Goal: Task Accomplishment & Management: Complete application form

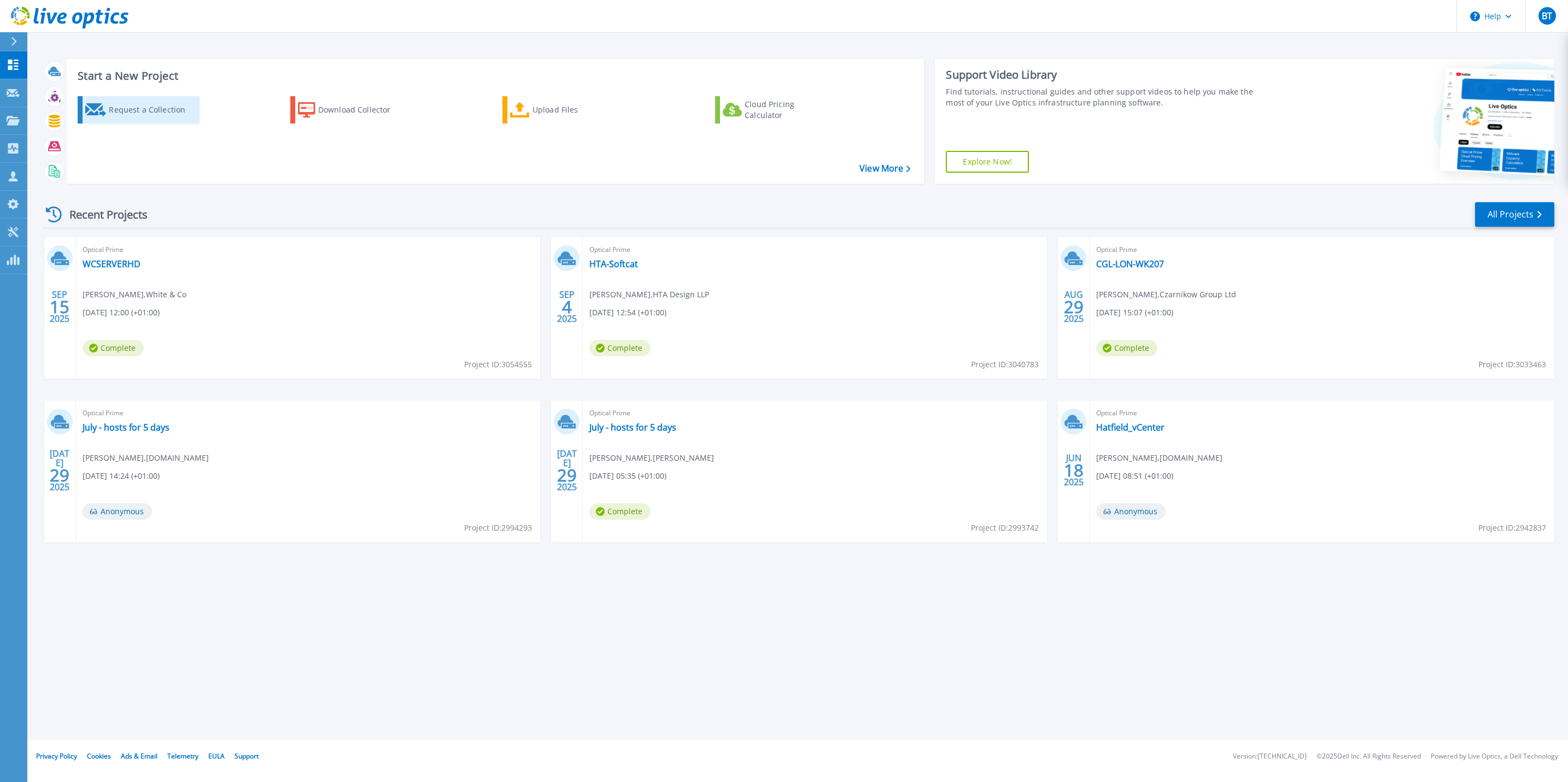
click at [155, 113] on div "Request a Collection" at bounding box center [153, 110] width 88 height 22
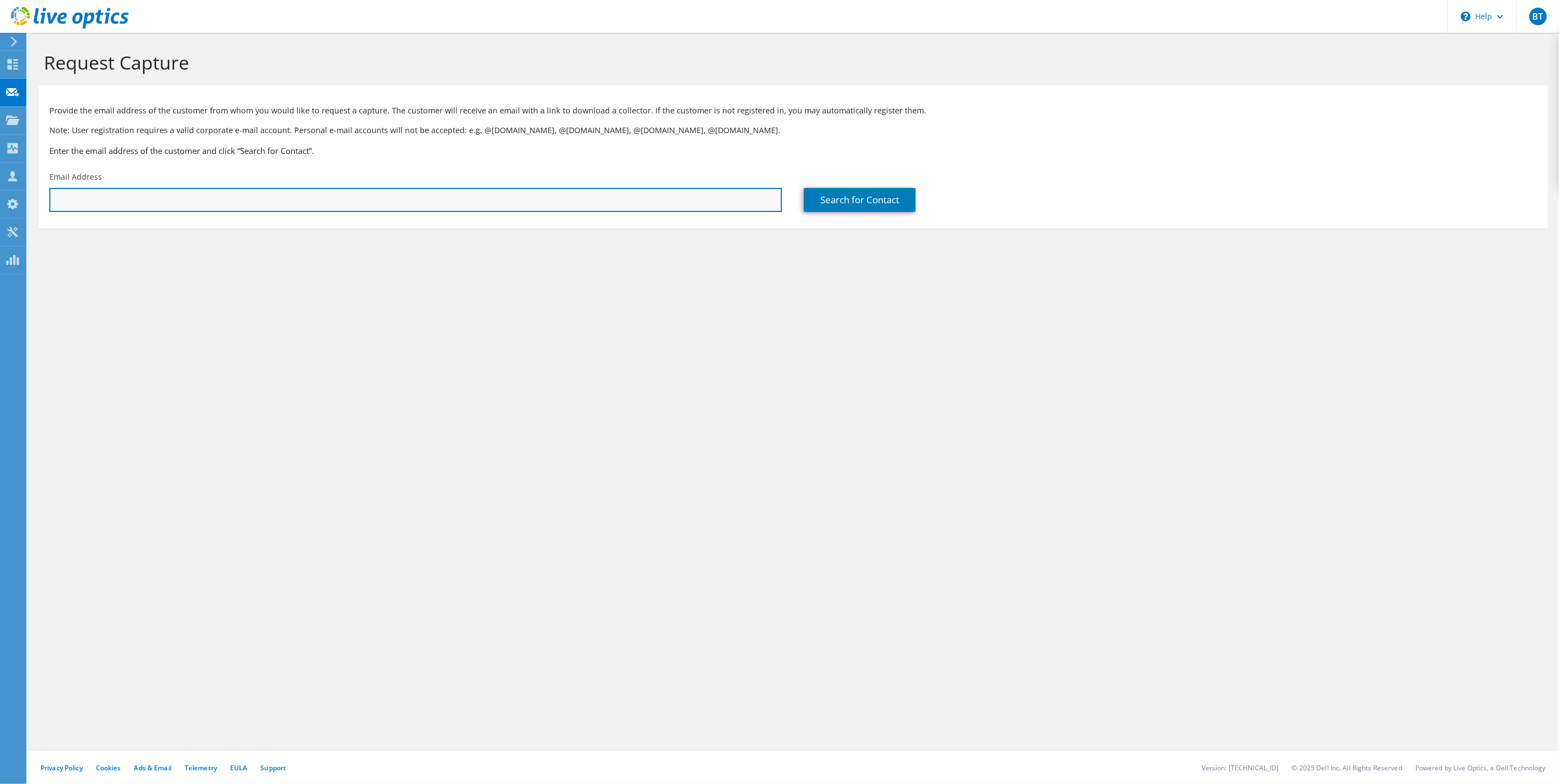
drag, startPoint x: 304, startPoint y: 193, endPoint x: 300, endPoint y: 206, distance: 13.6
click at [304, 198] on input "text" at bounding box center [416, 200] width 733 height 24
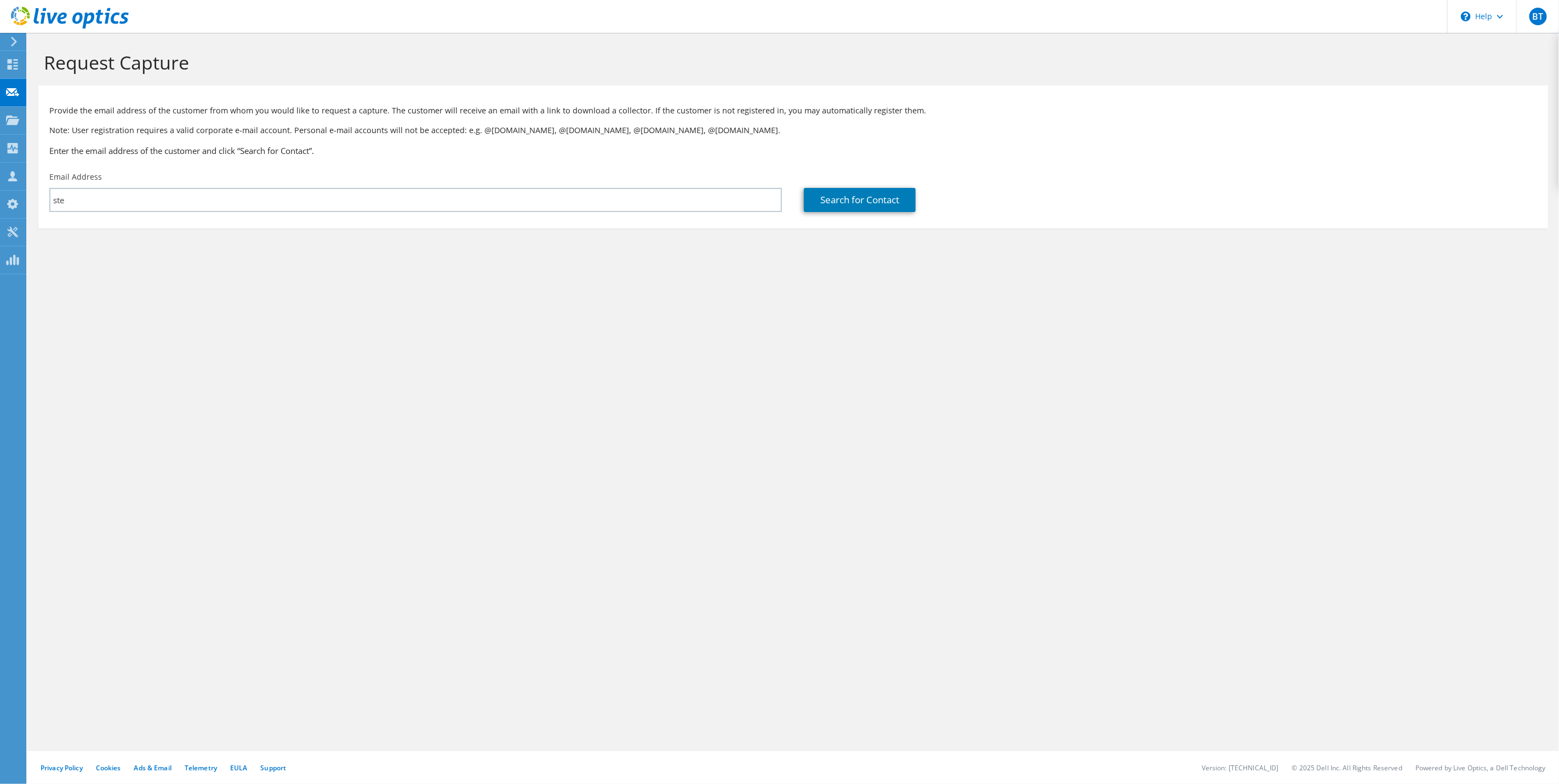
click at [385, 288] on div "Request Capture Provide the email address of the customer from whom you would l…" at bounding box center [793, 408] width 1532 height 751
click at [472, 280] on section "Request Capture Provide the email address of the customer from whom you would l…" at bounding box center [793, 158] width 1532 height 250
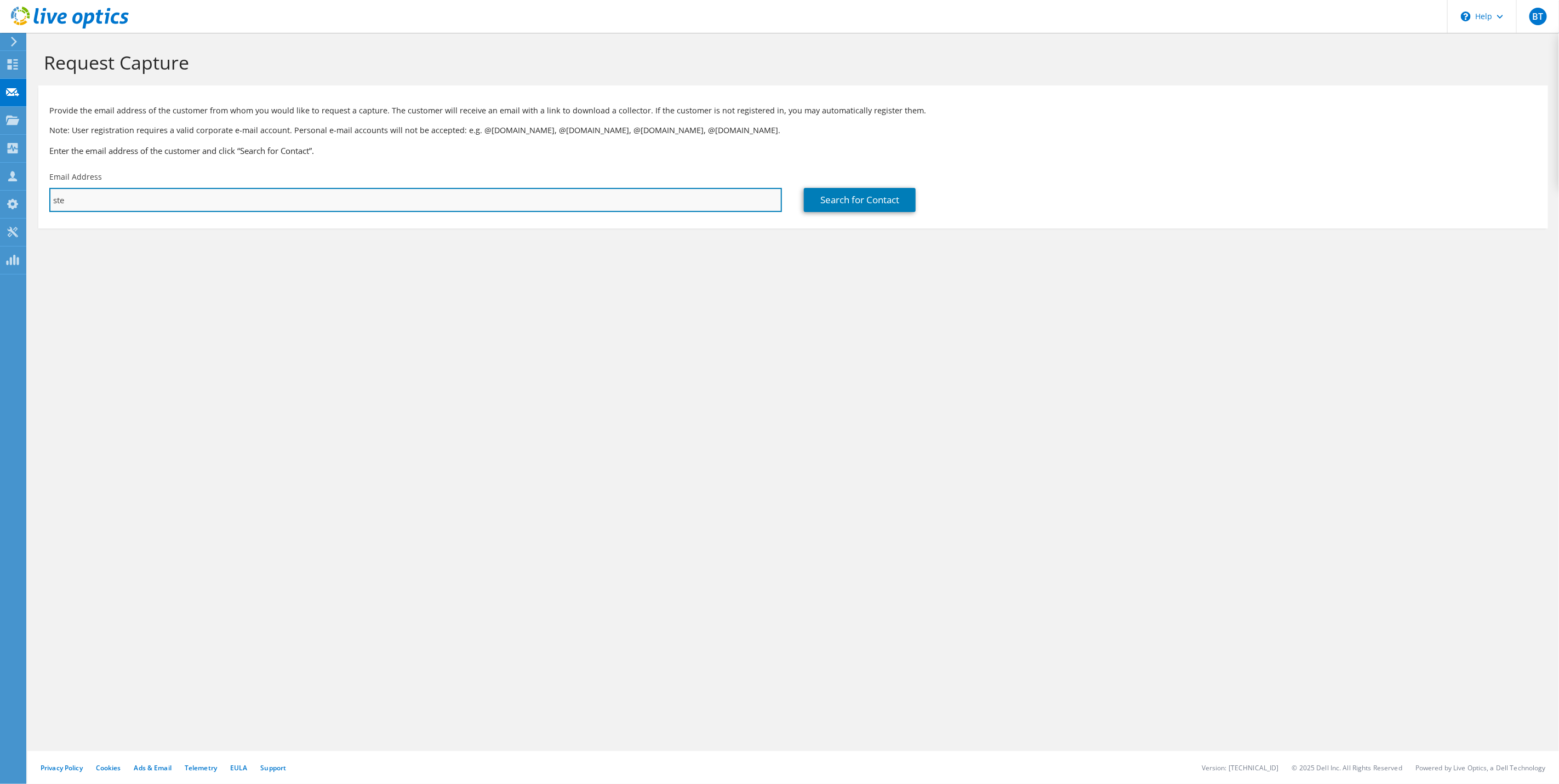
click at [566, 197] on input "ste" at bounding box center [416, 200] width 733 height 24
paste input "s.court@whiteandcompany.co.uk"
drag, startPoint x: 202, startPoint y: 199, endPoint x: 12, endPoint y: 209, distance: 190.3
click at [0, 203] on html "BT Partner Team Member Ben Thomson benth@softcat.com softcat.com My Profile Log…" at bounding box center [779, 392] width 1559 height 784
paste input "text"
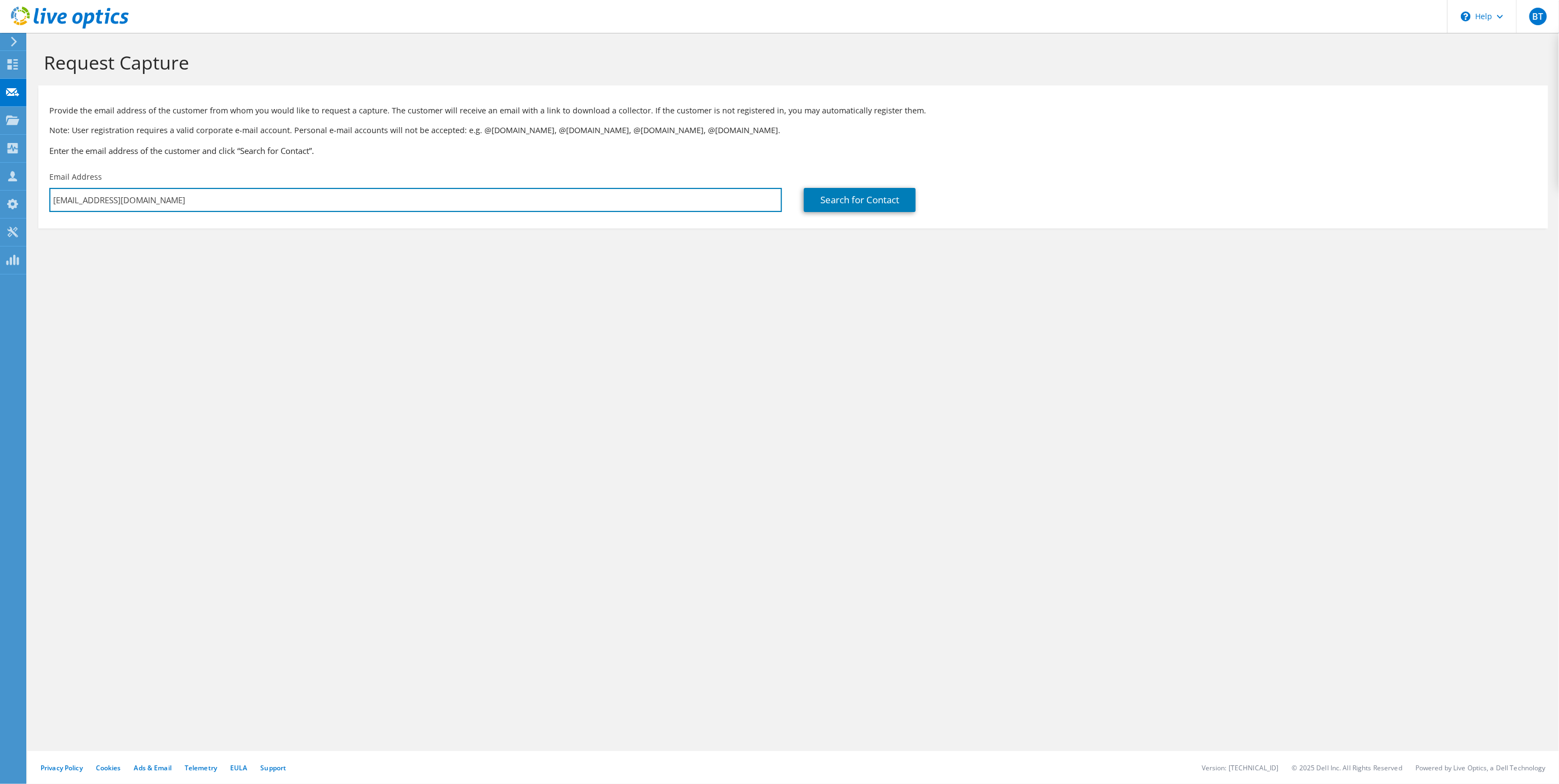
type input "s.court@whiteandcompany.co.uk"
drag, startPoint x: 689, startPoint y: 321, endPoint x: 716, endPoint y: 308, distance: 30.0
click at [689, 321] on div "Request Capture Provide the email address of the customer from whom you would l…" at bounding box center [793, 408] width 1532 height 751
click at [840, 204] on link "Search for Contact" at bounding box center [860, 200] width 112 height 24
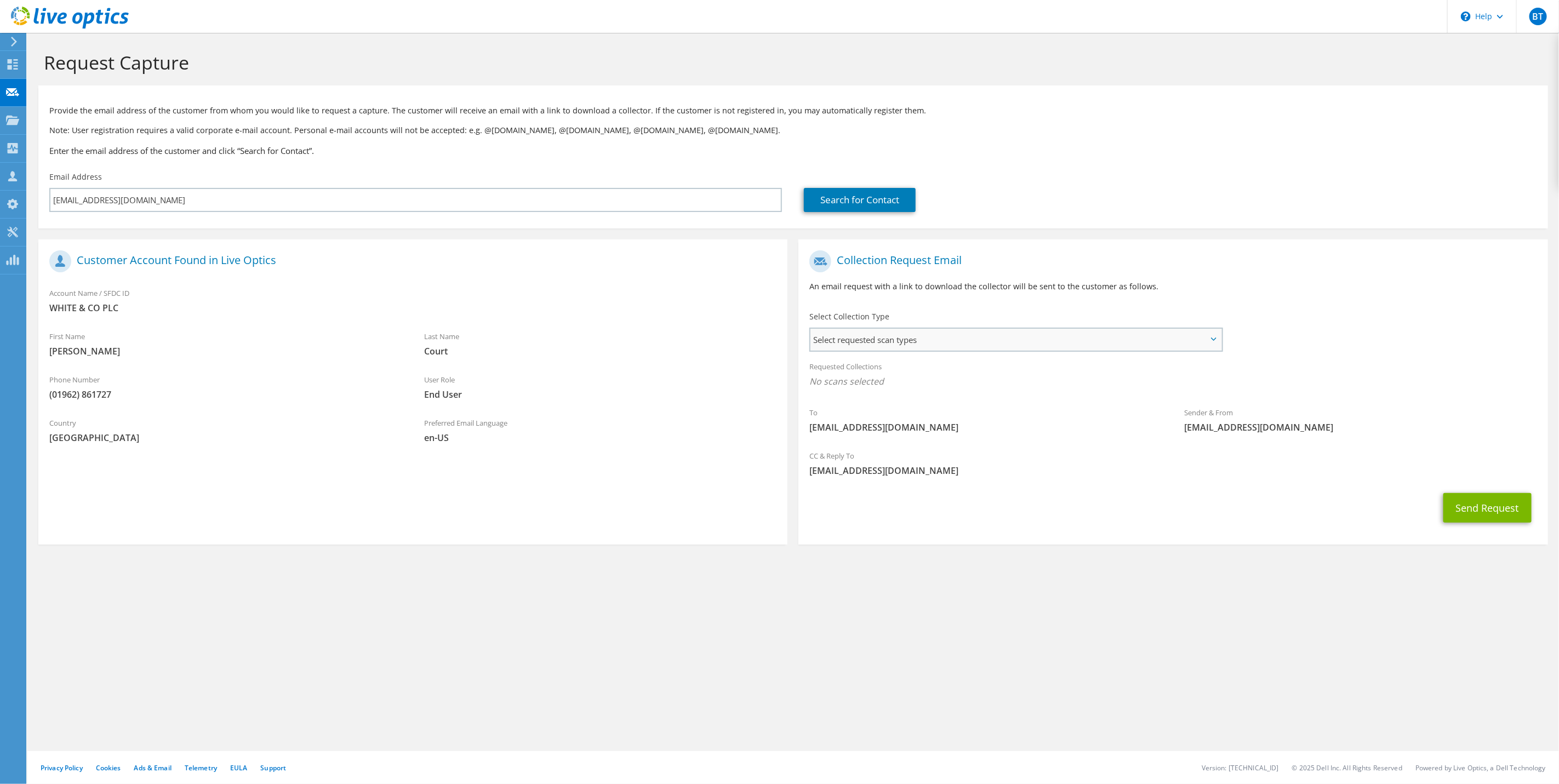
click at [1179, 342] on span "Select requested scan types" at bounding box center [1016, 340] width 411 height 22
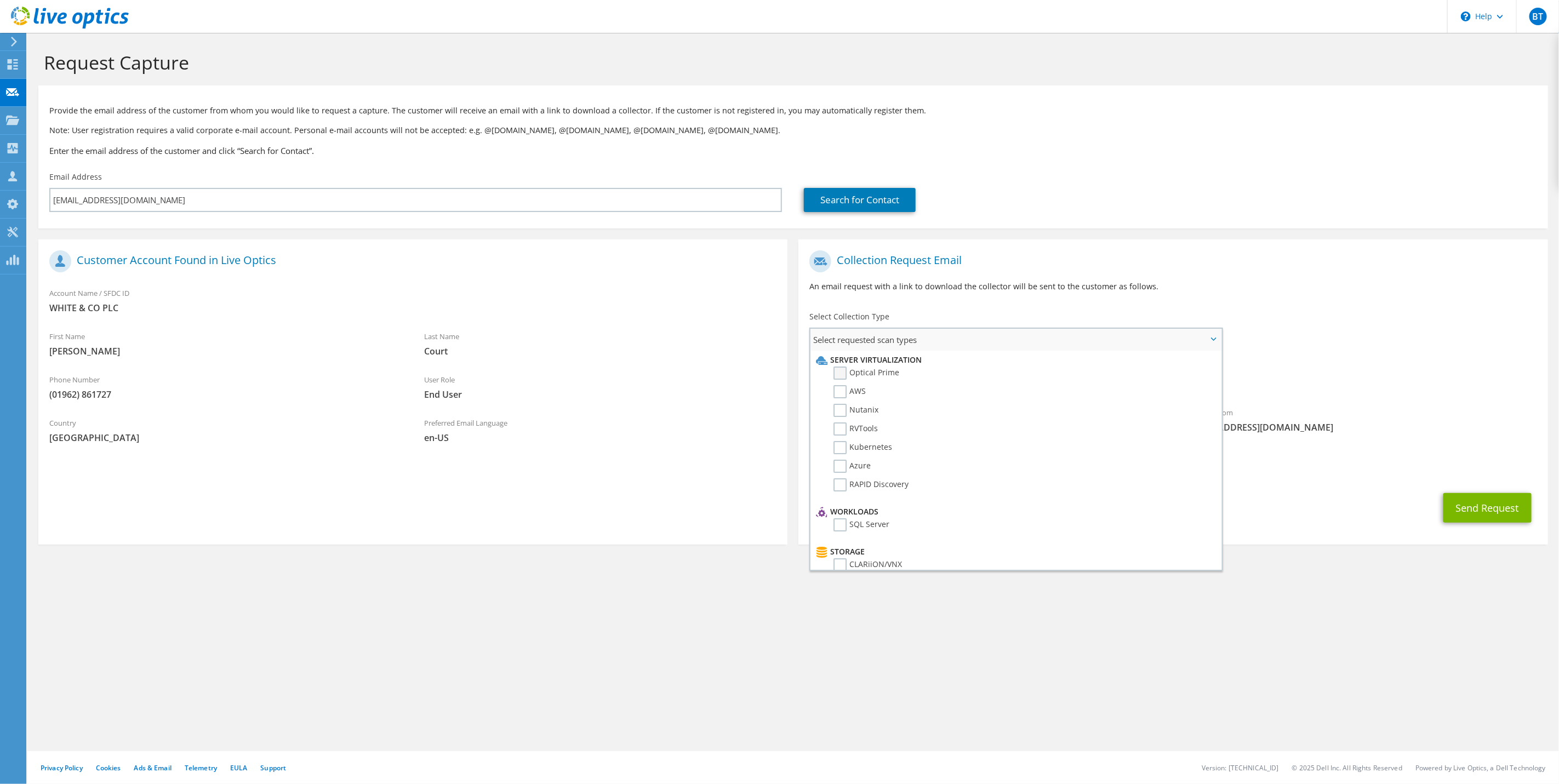
click at [845, 370] on label "Optical Prime" at bounding box center [866, 373] width 66 height 13
click at [0, 0] on input "Optical Prime" at bounding box center [0, 0] width 0 height 0
click at [1411, 439] on div "Sender & From liveoptics@liveoptics.com" at bounding box center [1361, 423] width 375 height 38
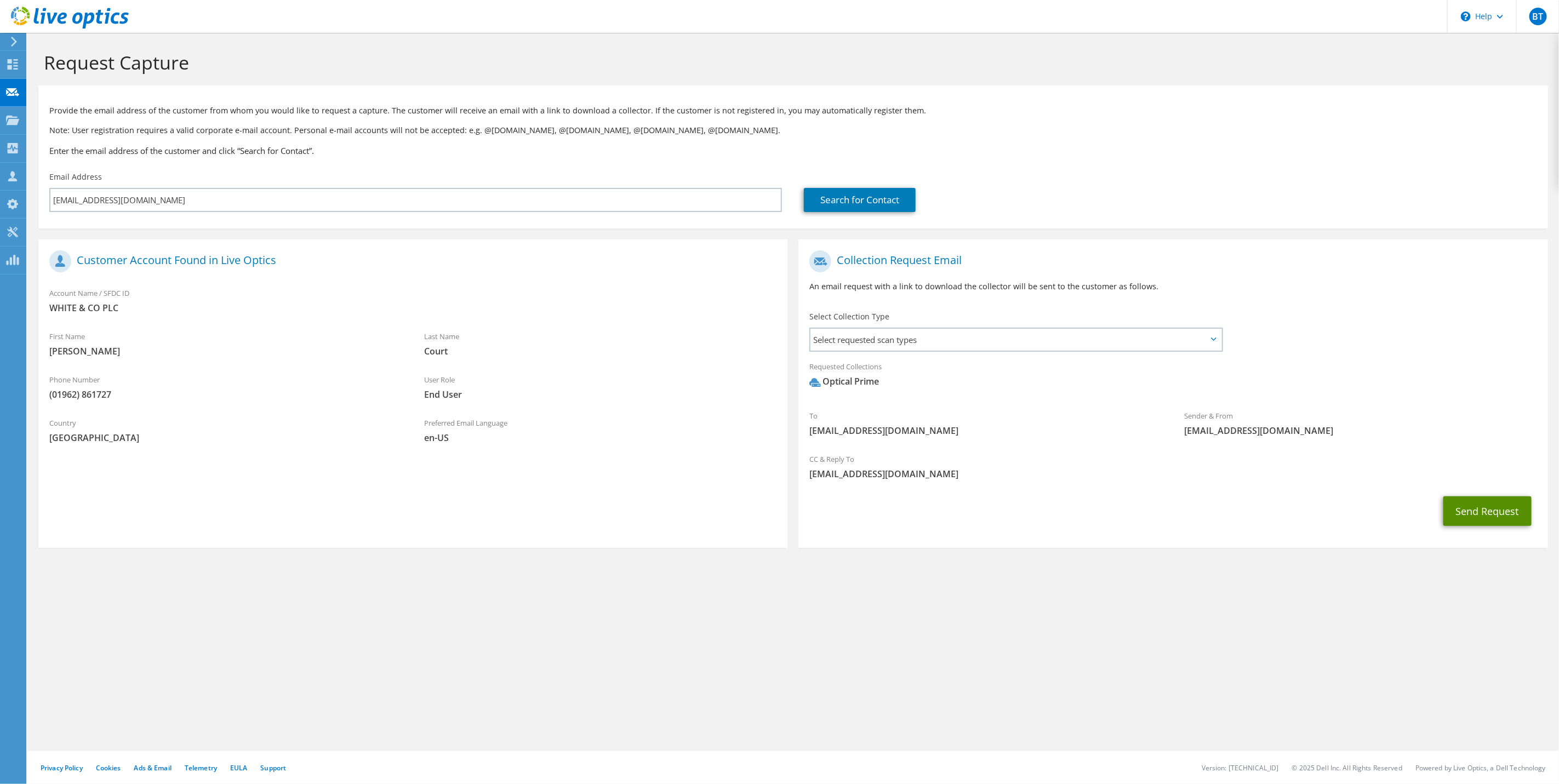
click at [1485, 514] on button "Send Request" at bounding box center [1488, 511] width 88 height 30
